Goal: Task Accomplishment & Management: Manage account settings

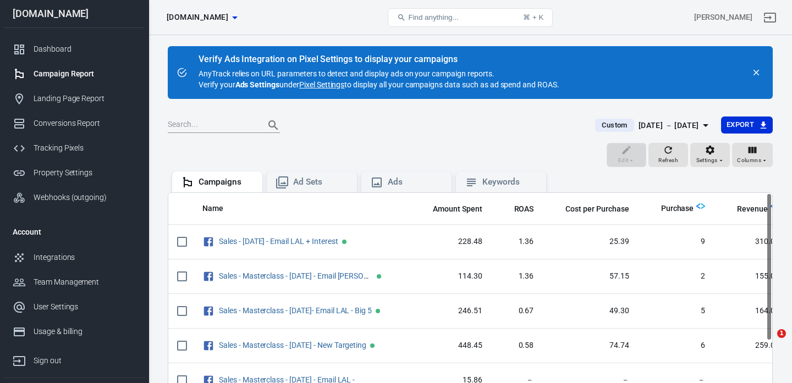
scroll to position [63, 0]
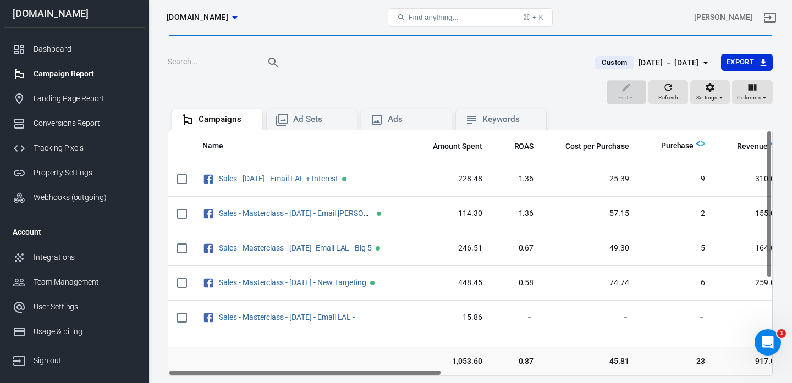
click at [46, 46] on div "Dashboard" at bounding box center [85, 49] width 102 height 12
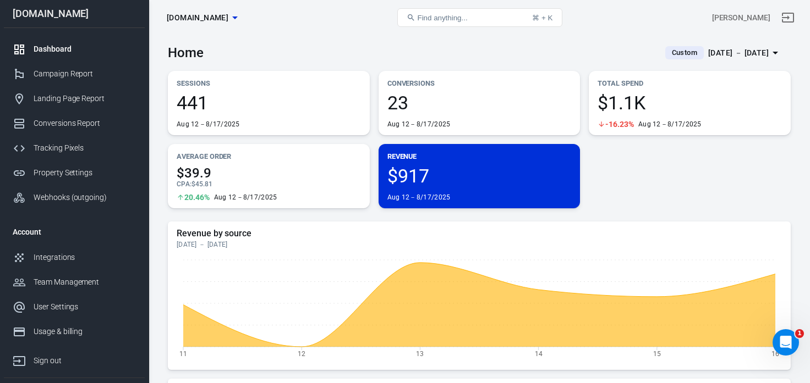
click at [744, 50] on div "[DATE] － [DATE]" at bounding box center [738, 53] width 61 height 14
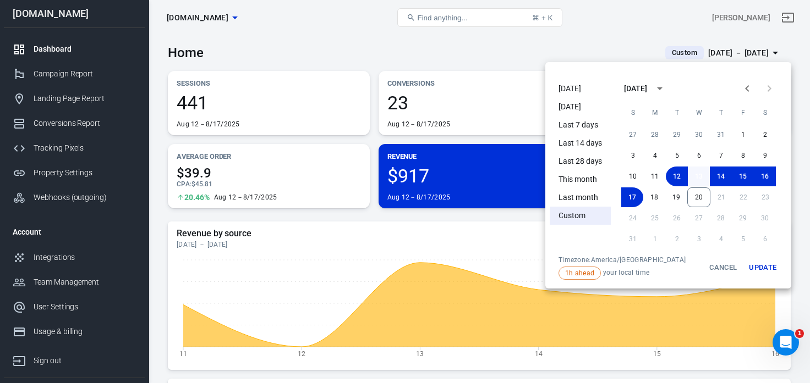
click at [699, 177] on button "13" at bounding box center [699, 177] width 22 height 20
click at [701, 193] on button "20" at bounding box center [698, 198] width 23 height 20
click at [769, 268] on button "Update" at bounding box center [762, 268] width 35 height 24
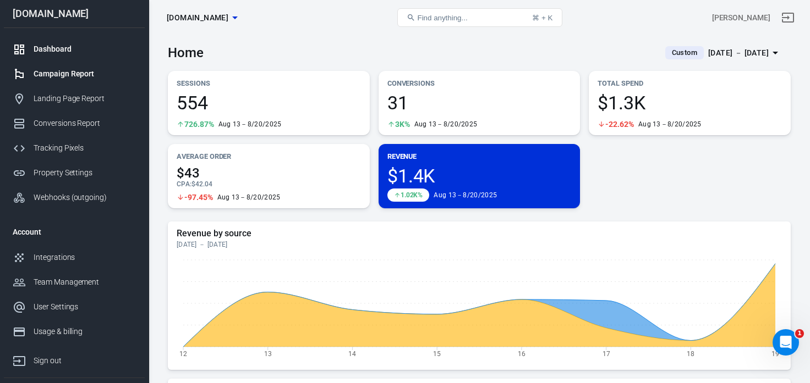
click at [77, 81] on link "Campaign Report" at bounding box center [74, 74] width 141 height 25
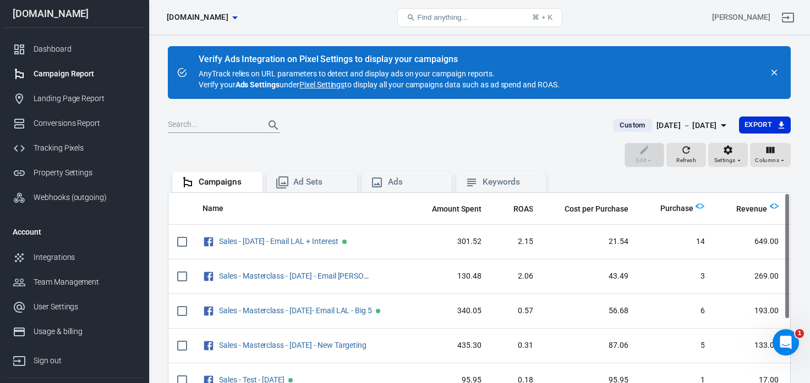
click at [284, 216] on th "Name" at bounding box center [301, 209] width 215 height 32
click at [221, 211] on span "Name" at bounding box center [212, 209] width 21 height 11
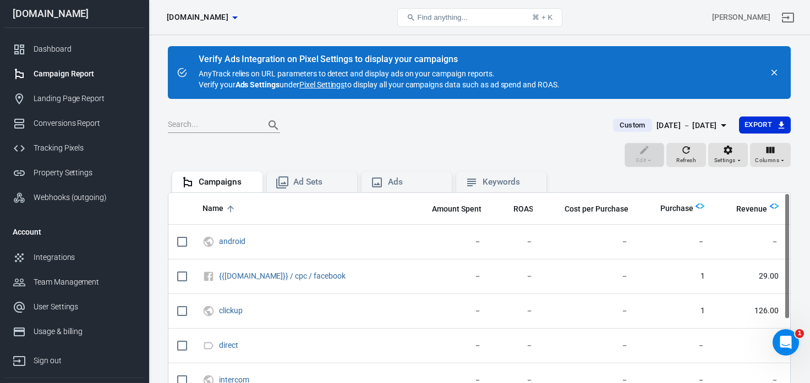
click at [221, 211] on span "Name" at bounding box center [212, 209] width 21 height 11
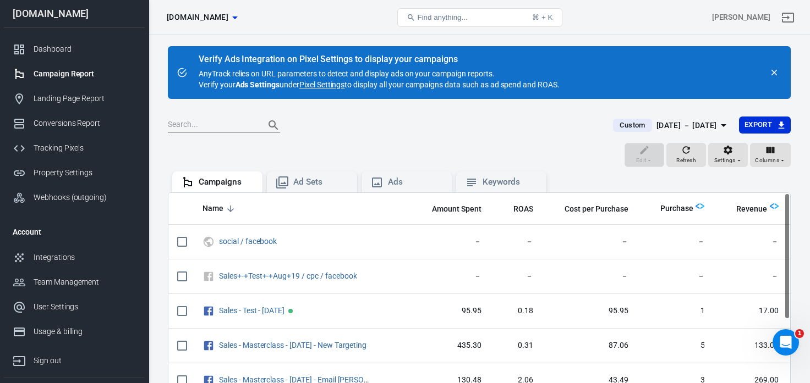
click at [221, 211] on span "Name" at bounding box center [212, 209] width 21 height 11
